Goal: Find specific fact

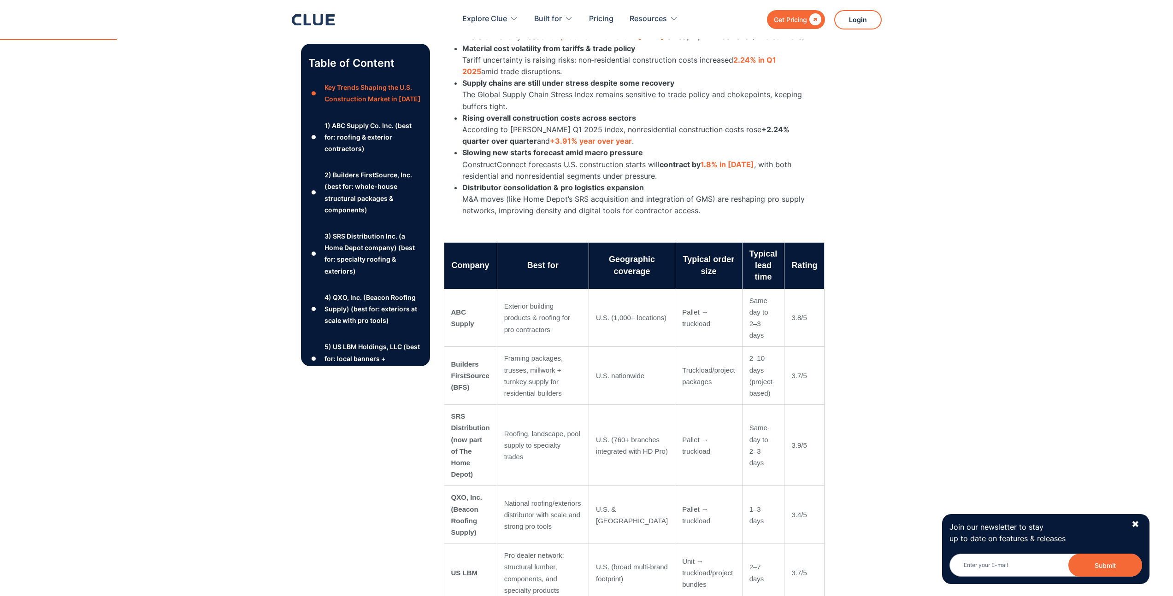
scroll to position [472, 0]
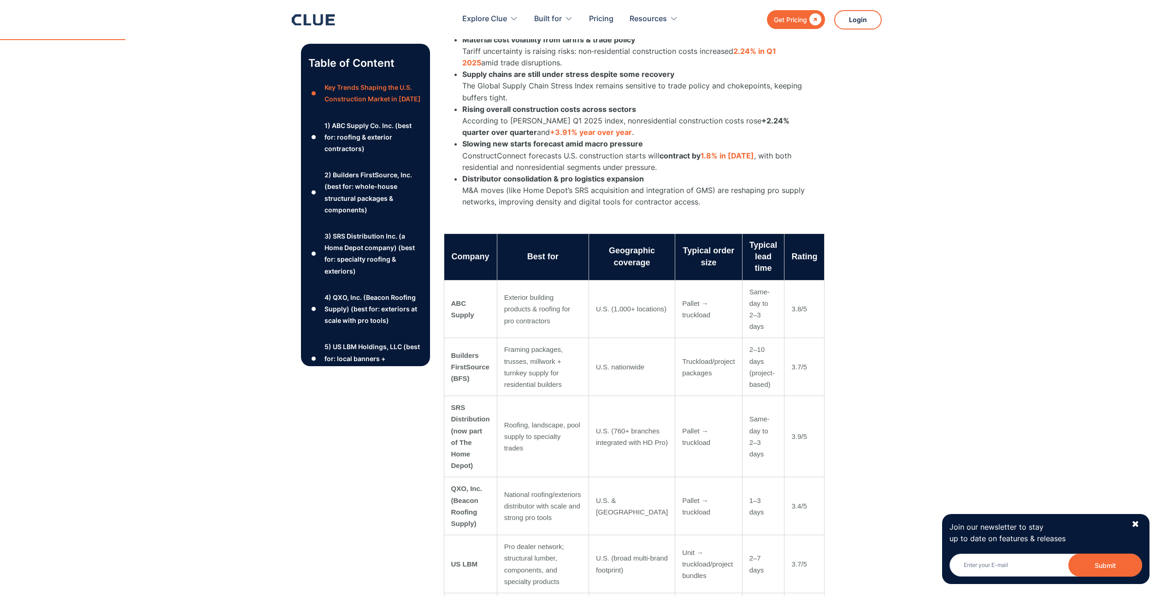
click at [469, 304] on td "ABC Supply" at bounding box center [470, 309] width 53 height 58
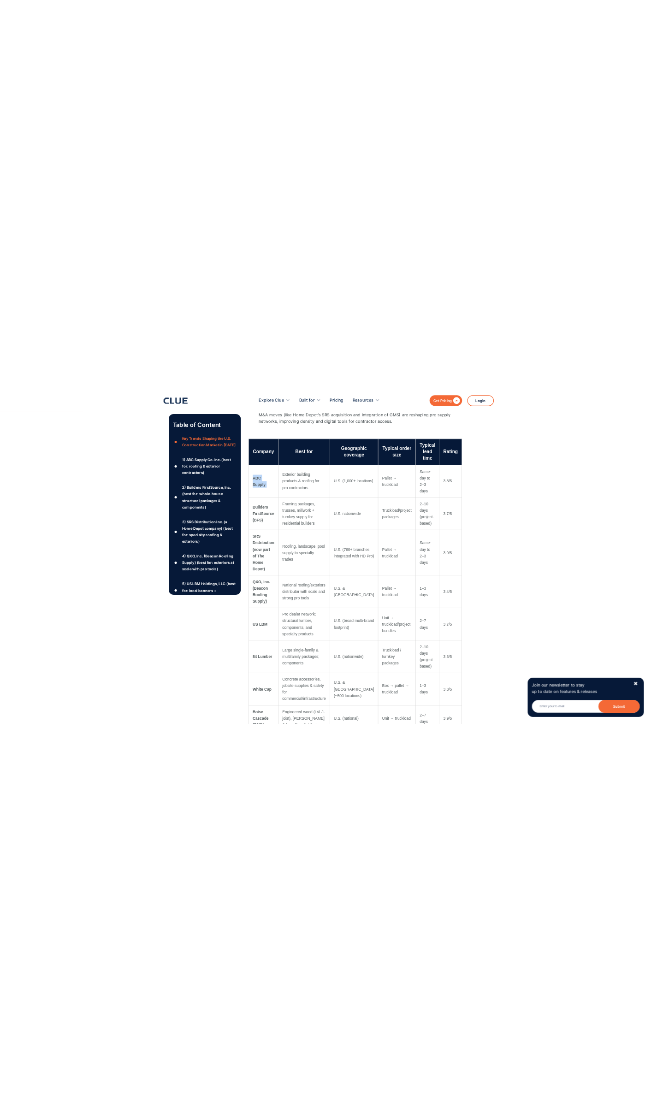
scroll to position [628, 0]
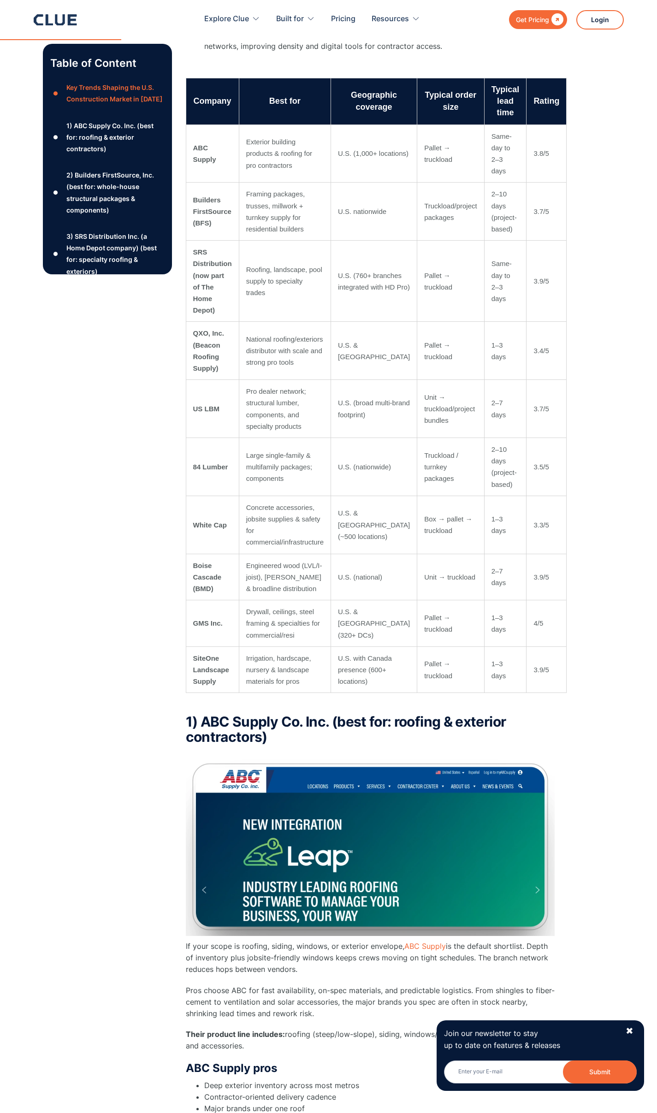
click at [197, 241] on td "SRS Distribution (now part of The Home Depot)" at bounding box center [212, 281] width 53 height 81
copy td "SRS"
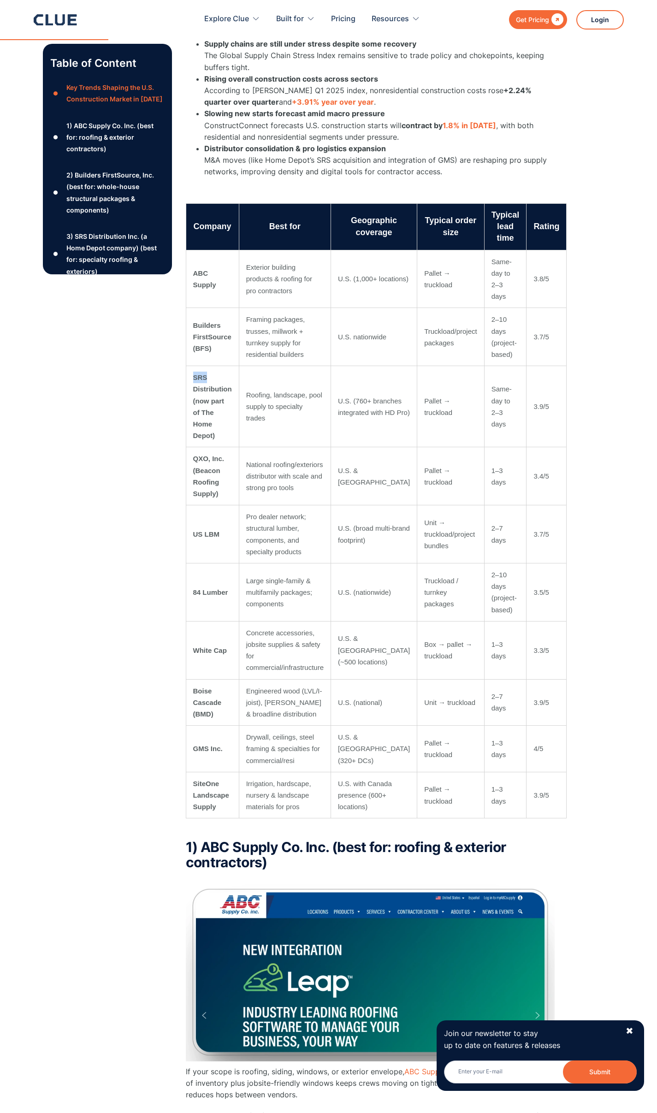
scroll to position [534, 0]
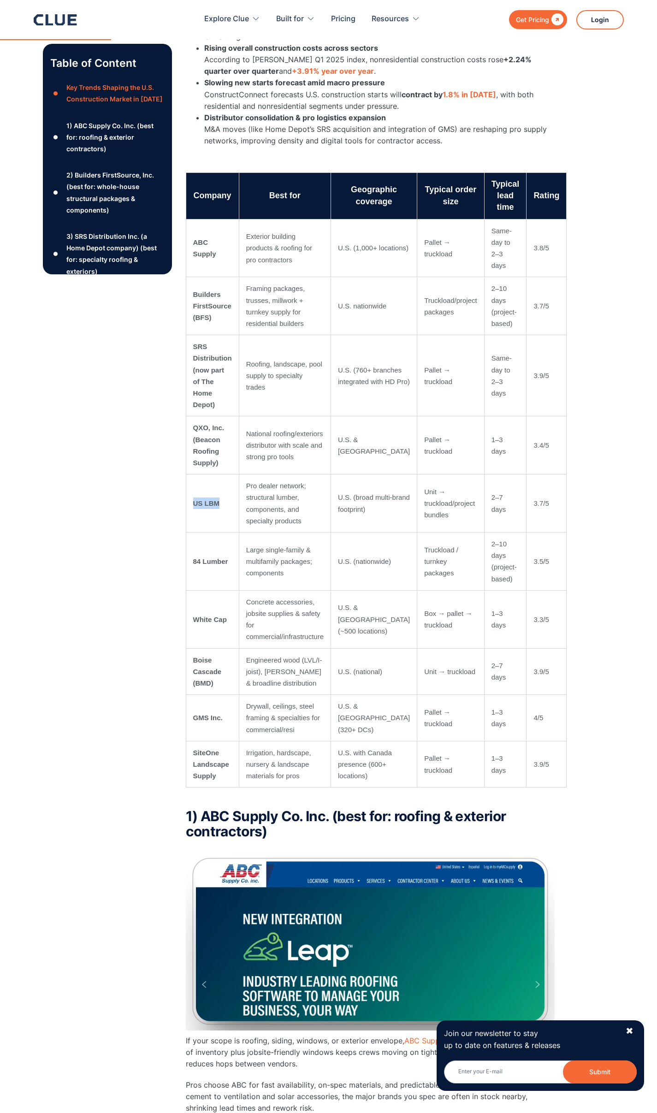
drag, startPoint x: 215, startPoint y: 482, endPoint x: 187, endPoint y: 477, distance: 28.5
click at [187, 477] on td "US LBM" at bounding box center [212, 503] width 53 height 58
copy td "US LBM"
click at [212, 596] on td "GMS Inc." at bounding box center [212, 718] width 53 height 47
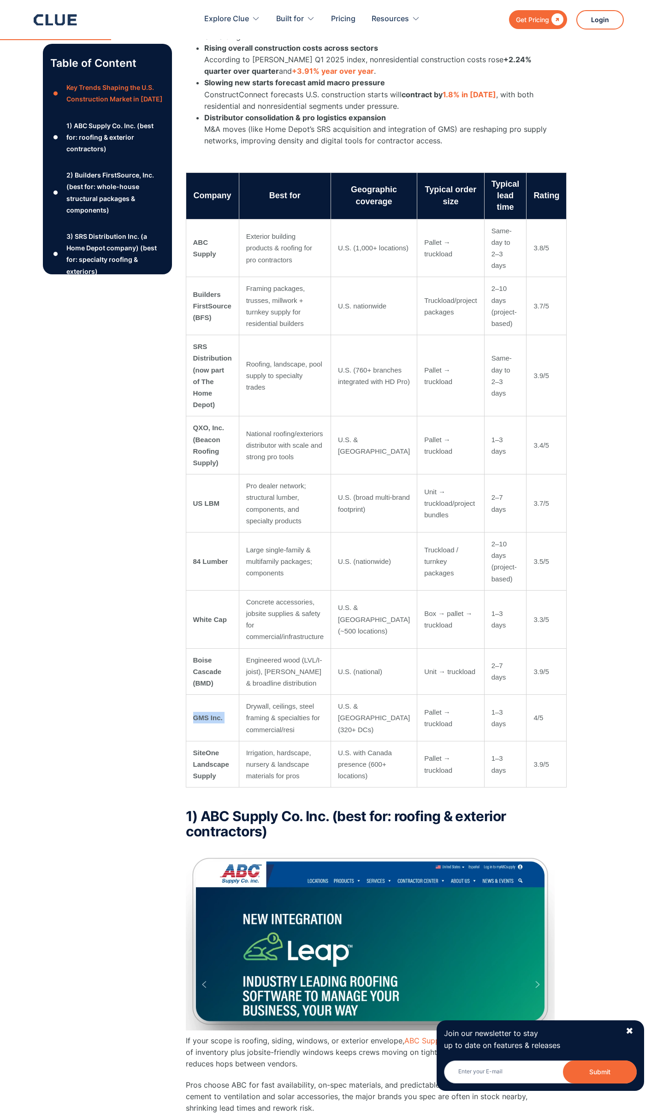
click at [212, 596] on td "GMS Inc." at bounding box center [212, 718] width 53 height 47
copy tr "GMS Inc."
